Goal: Transaction & Acquisition: Obtain resource

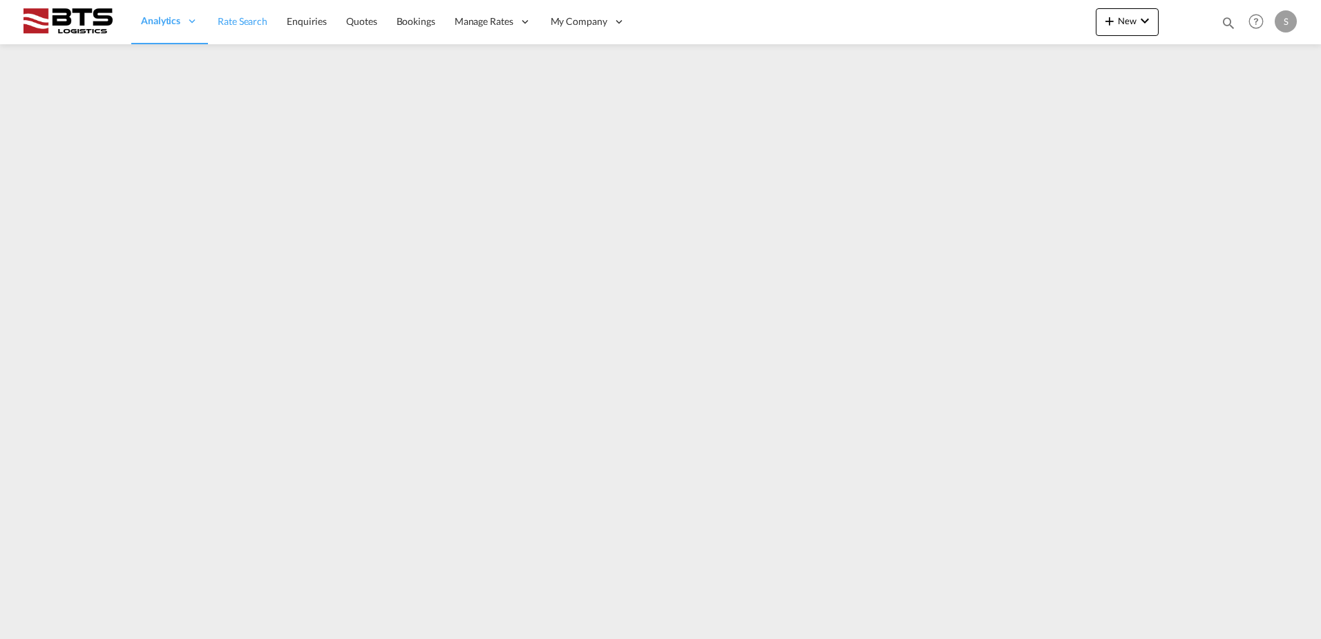
click at [259, 10] on link "Rate Search" at bounding box center [242, 21] width 69 height 45
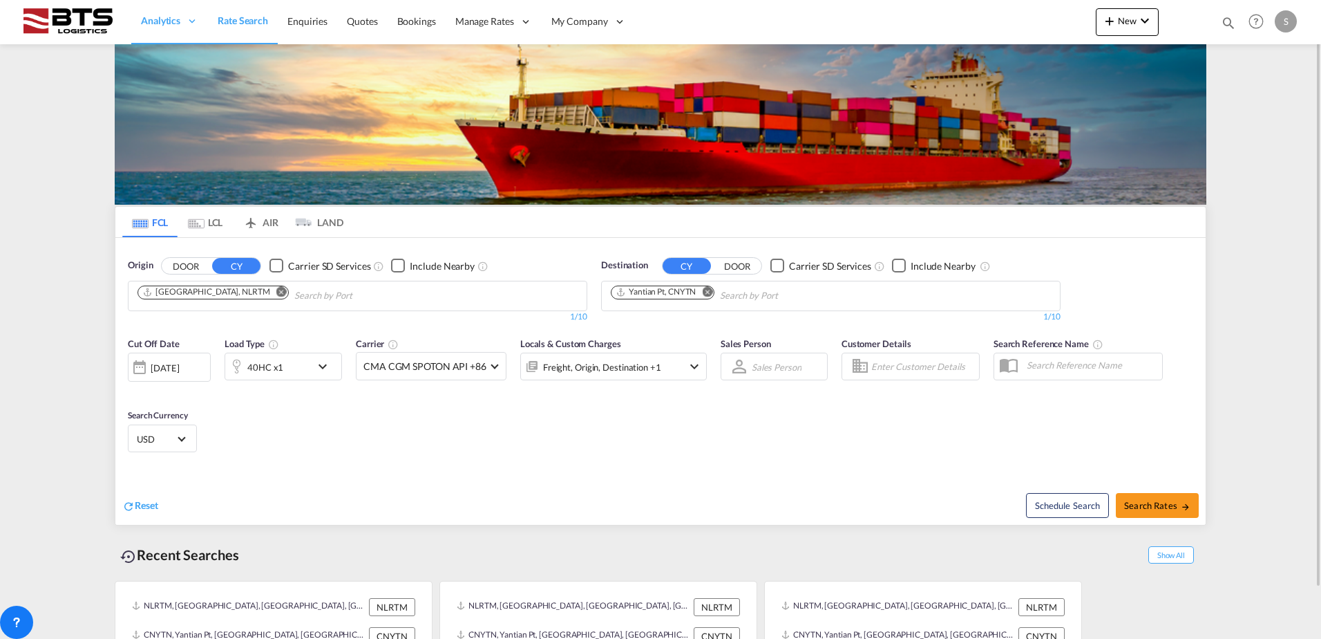
click at [207, 300] on md-chips-wrap "[GEOGRAPHIC_DATA], NLRTM" at bounding box center [283, 294] width 296 height 26
click at [763, 299] on input "Chips input." at bounding box center [785, 296] width 131 height 22
click at [708, 290] on md-icon "Remove" at bounding box center [707, 291] width 10 height 10
type input "jebel ali"
click at [704, 319] on div "[GEOGRAPHIC_DATA] [GEOGRAPHIC_DATA]" at bounding box center [718, 327] width 263 height 41
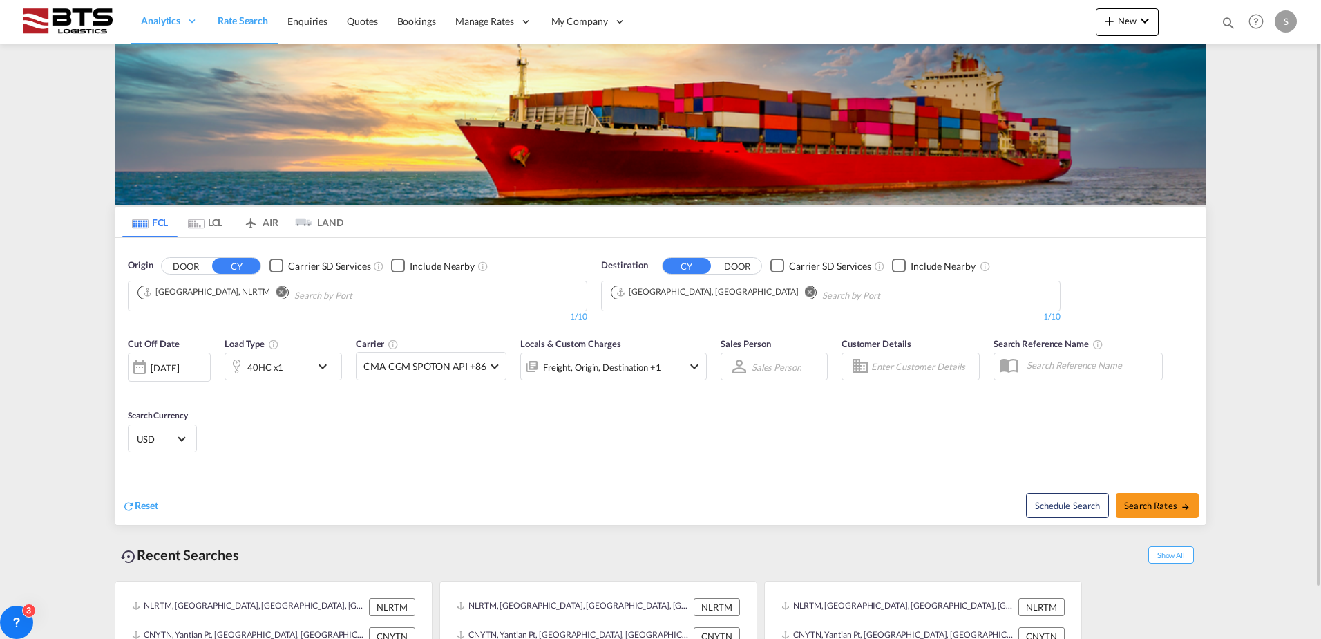
click at [326, 368] on md-icon "icon-chevron-down" at bounding box center [325, 366] width 23 height 17
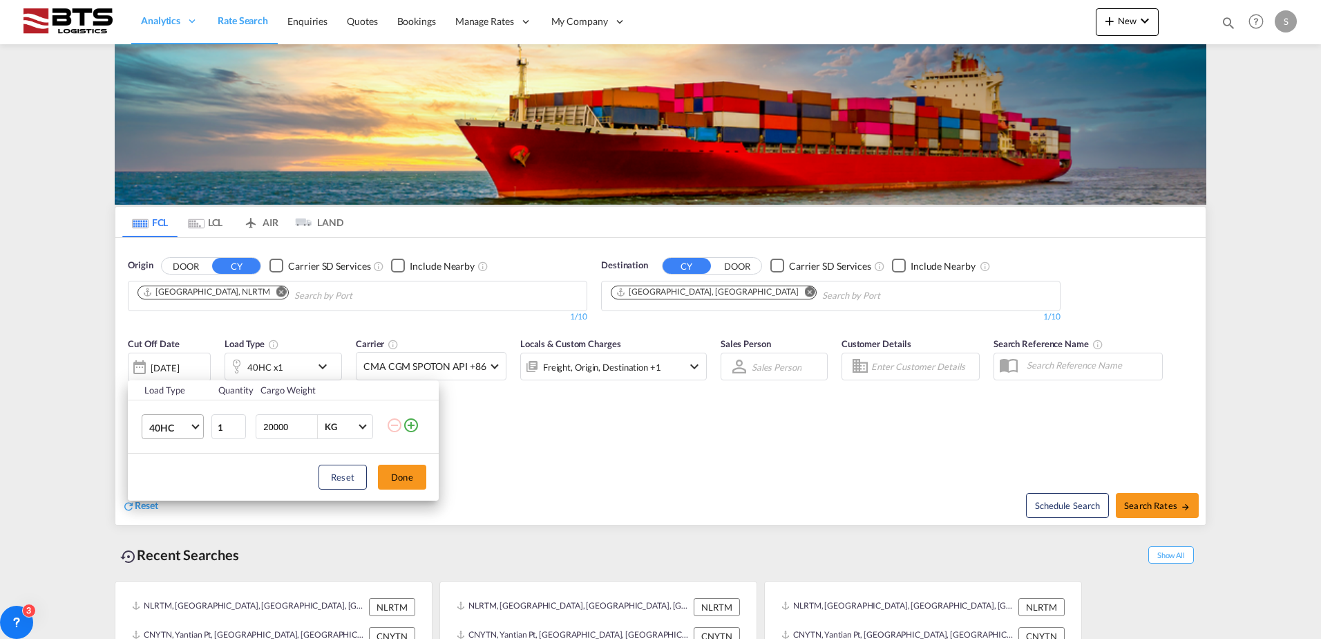
click at [189, 426] on md-select-value "40HC" at bounding box center [175, 426] width 55 height 23
click at [171, 387] on div "40GP" at bounding box center [161, 394] width 24 height 14
click at [393, 473] on button "Done" at bounding box center [402, 476] width 48 height 25
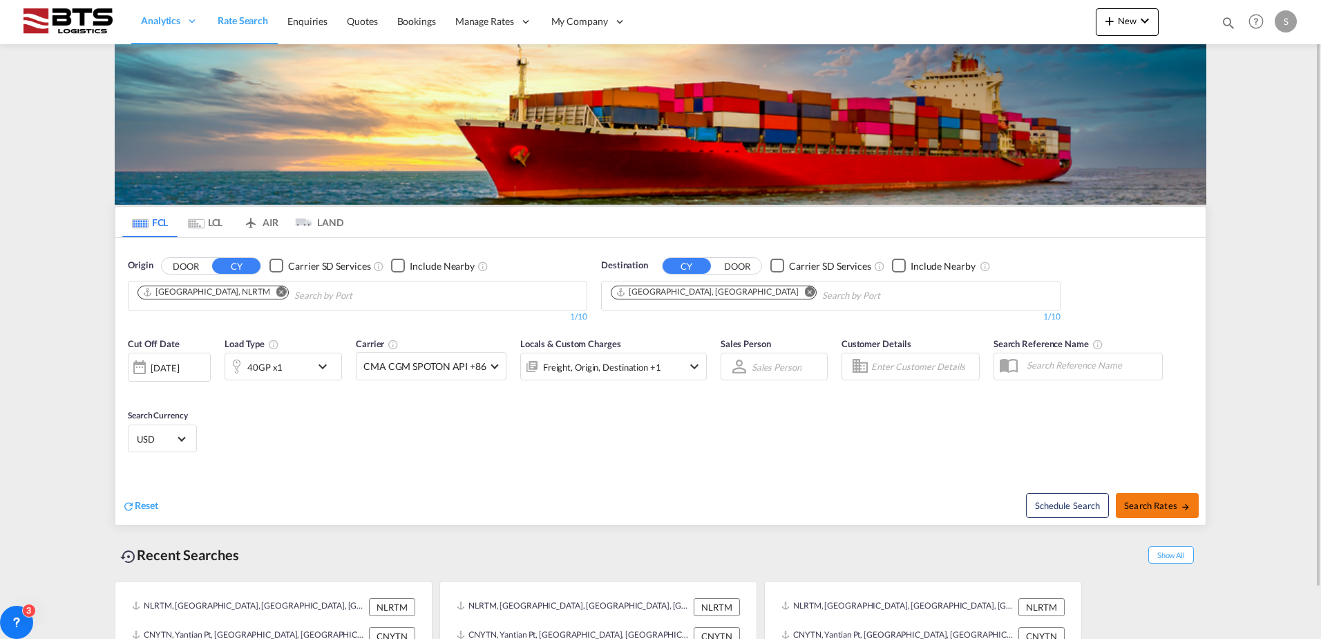
click at [1143, 502] on span "Search Rates" at bounding box center [1157, 505] width 66 height 11
type input "NLRTM to AEJEA / [DATE]"
